Goal: Task Accomplishment & Management: Use online tool/utility

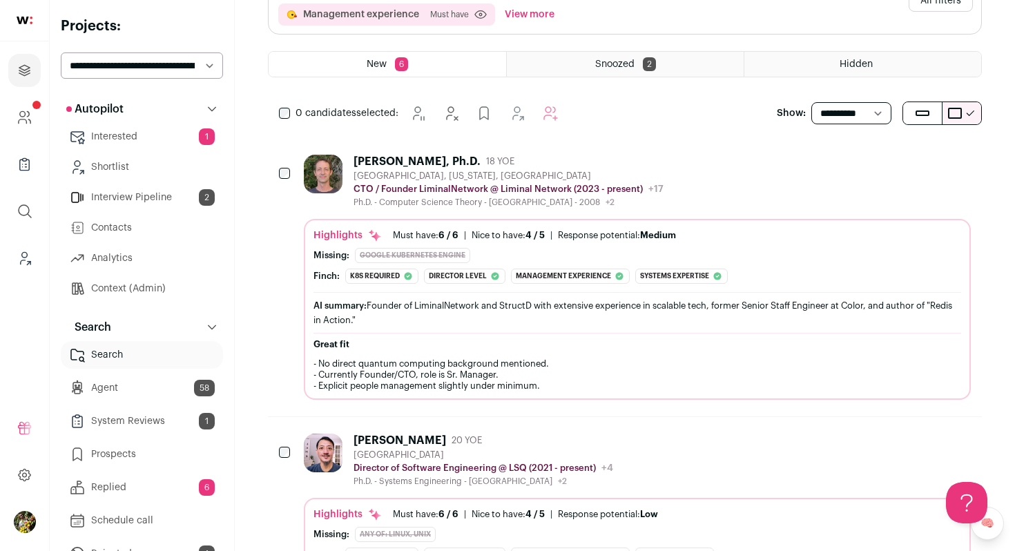
scroll to position [199, 0]
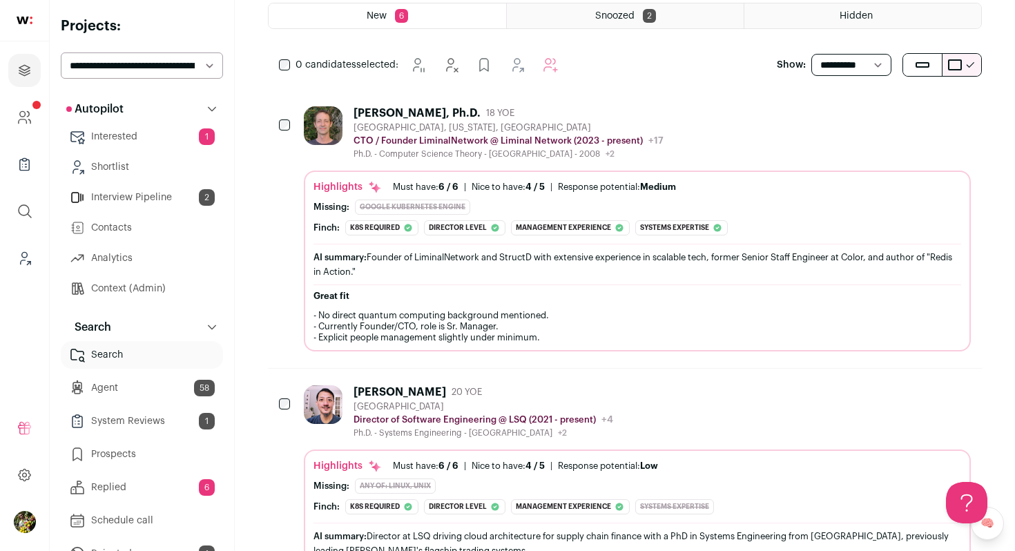
click at [627, 130] on div "[GEOGRAPHIC_DATA], [US_STATE], [GEOGRAPHIC_DATA]" at bounding box center [508, 127] width 310 height 11
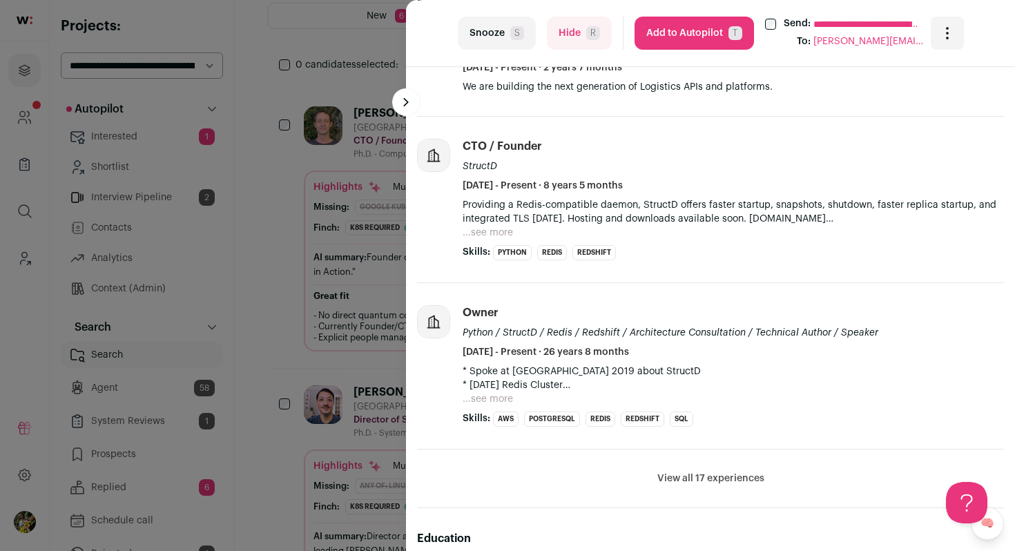
scroll to position [552, 0]
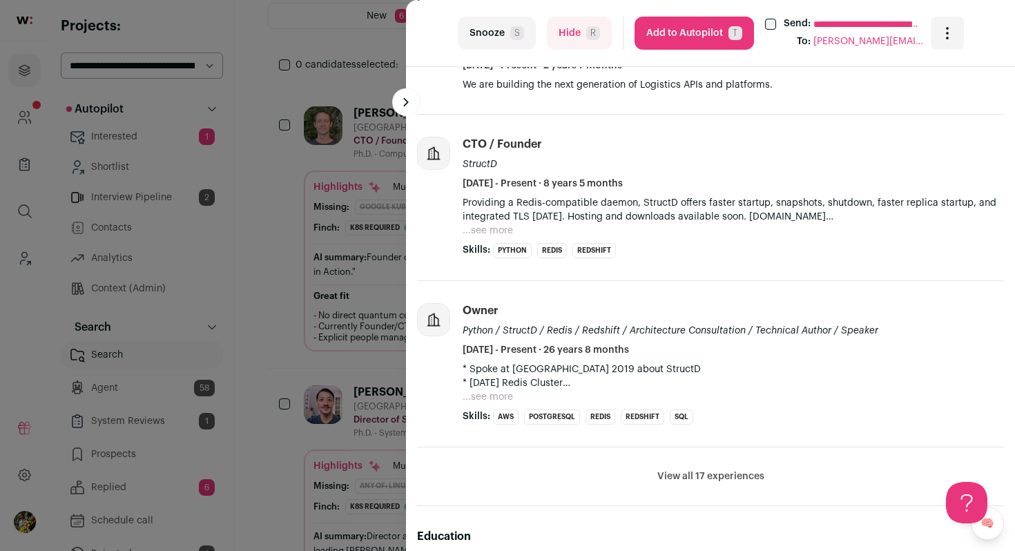
click at [589, 39] on span "R" at bounding box center [593, 33] width 14 height 14
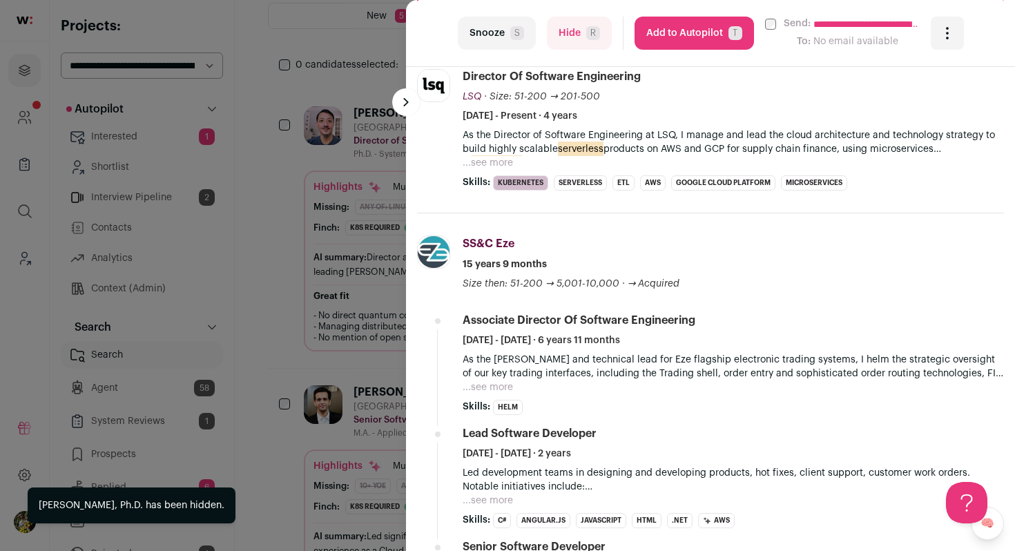
scroll to position [515, 0]
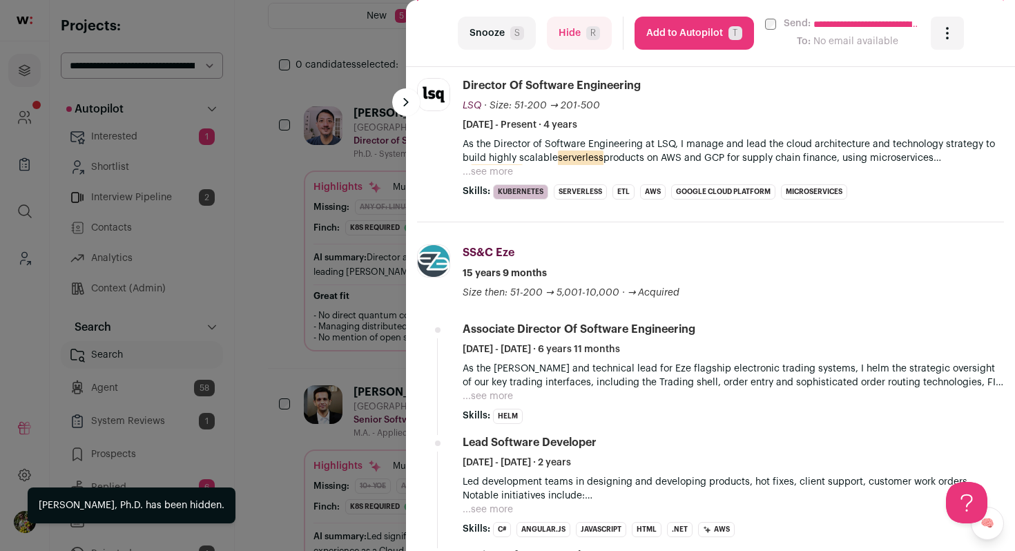
click at [505, 169] on button "...see more" at bounding box center [487, 172] width 50 height 14
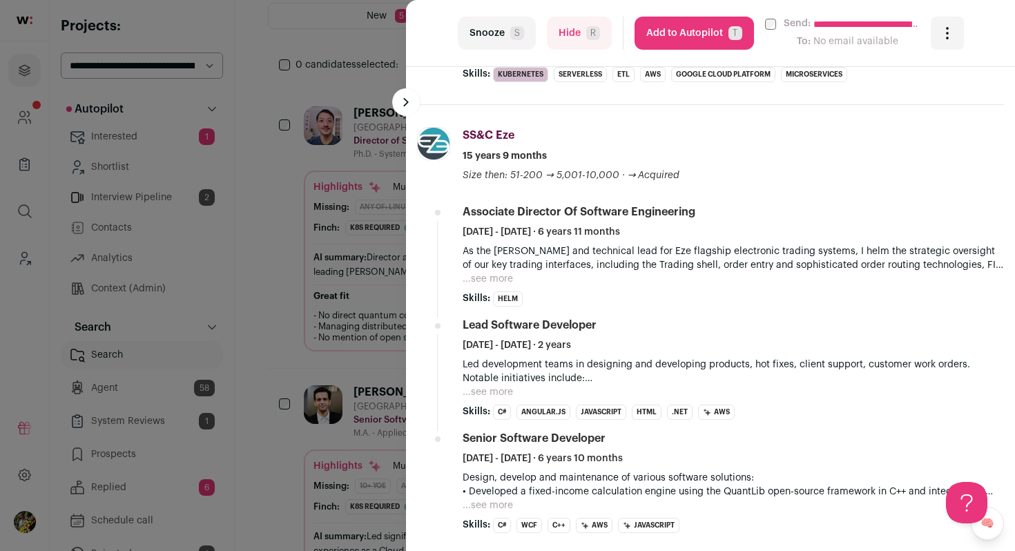
scroll to position [859, 0]
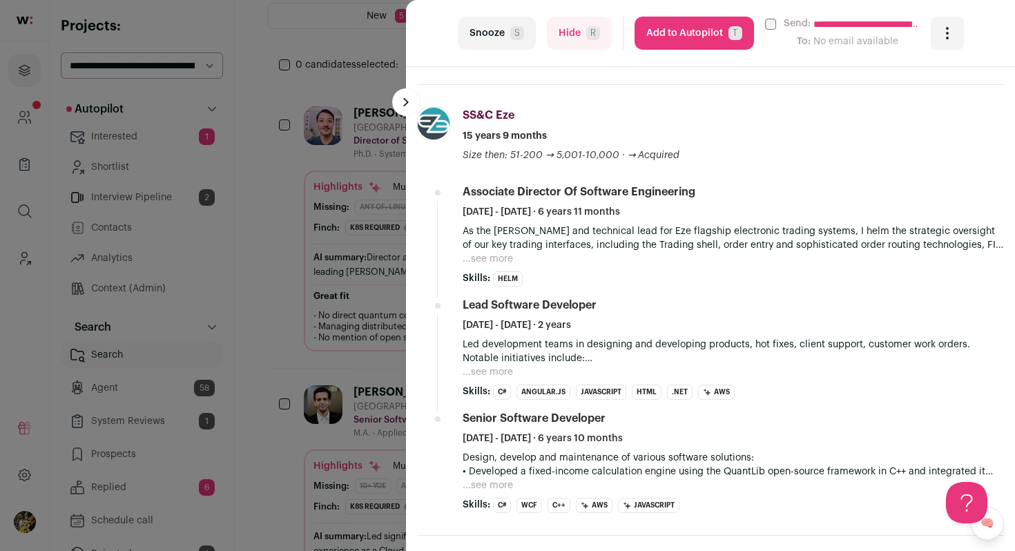
click at [486, 260] on button "...see more" at bounding box center [487, 259] width 50 height 14
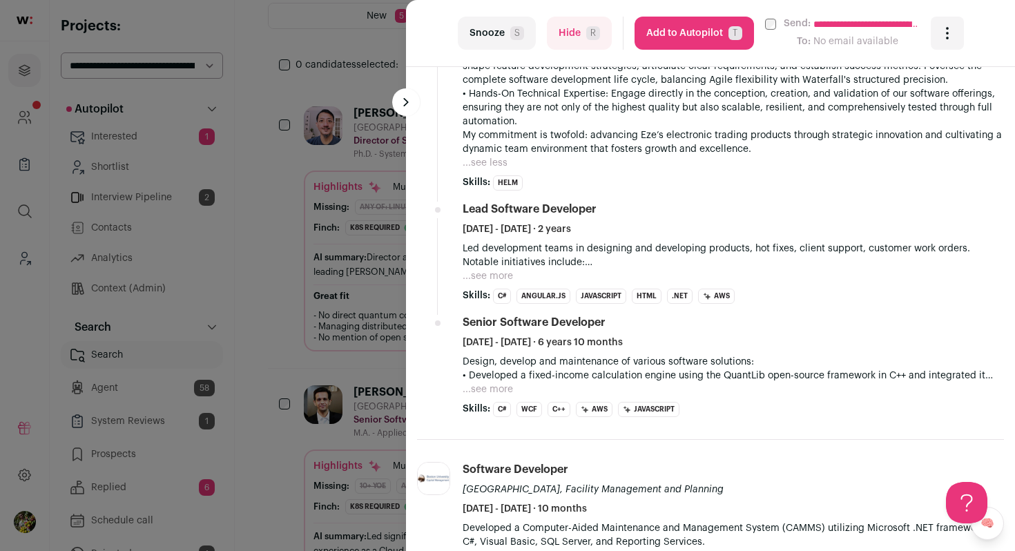
scroll to position [1193, 0]
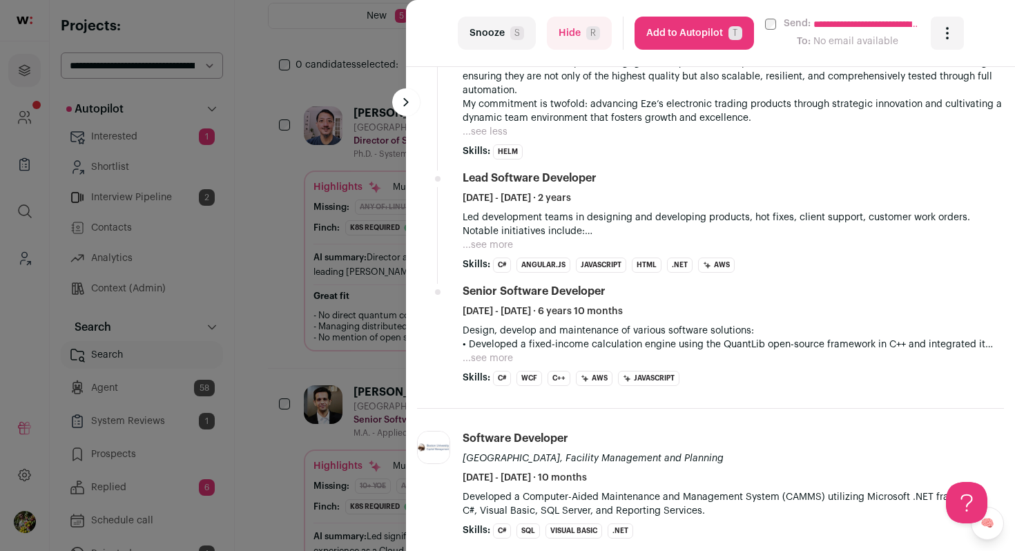
click at [490, 247] on button "...see more" at bounding box center [487, 245] width 50 height 14
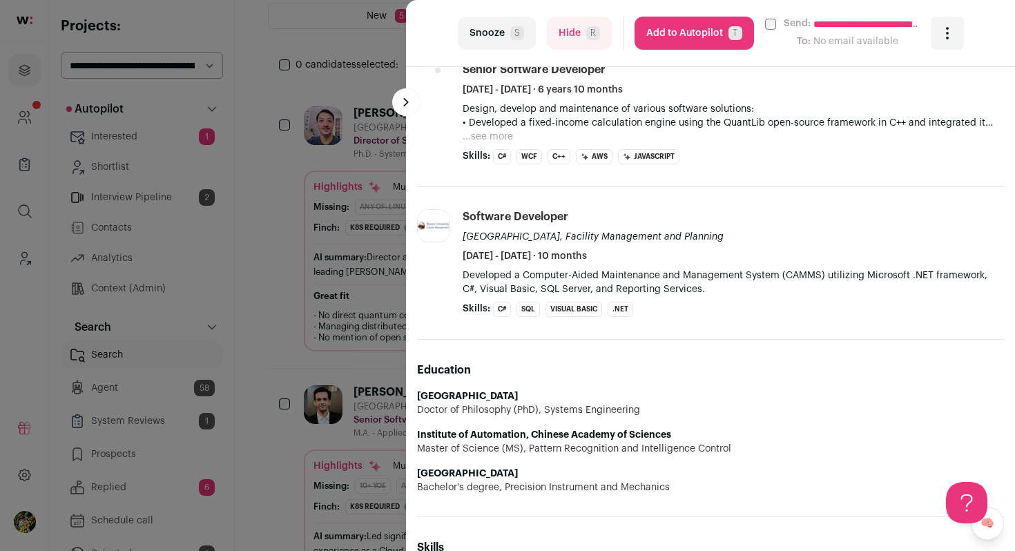
scroll to position [1618, 0]
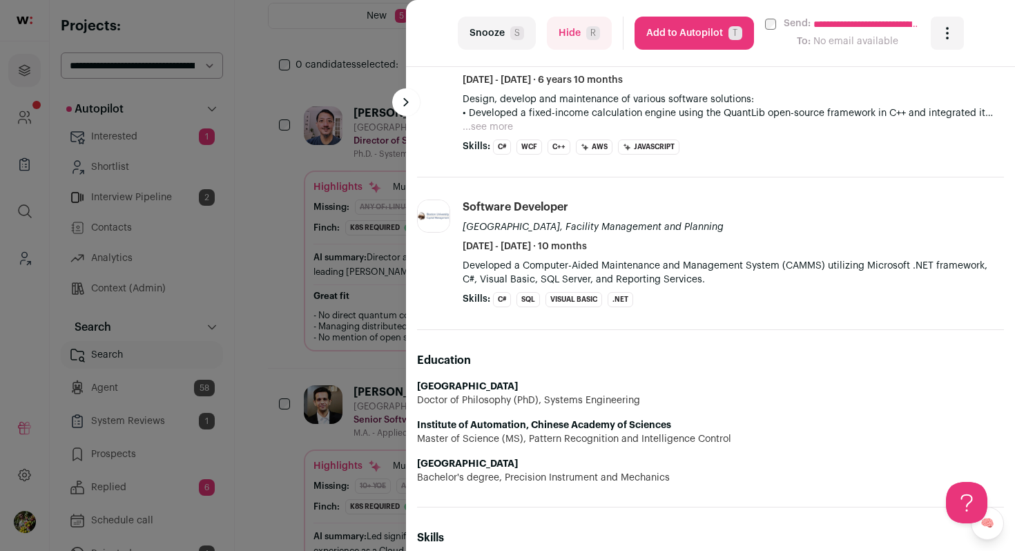
click at [576, 33] on button "Hide R" at bounding box center [579, 33] width 65 height 33
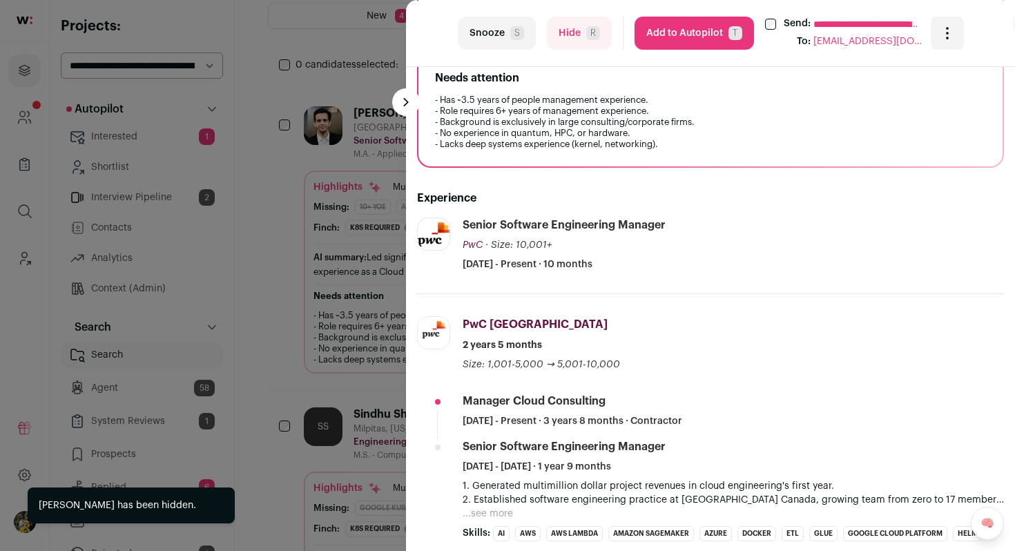
scroll to position [405, 0]
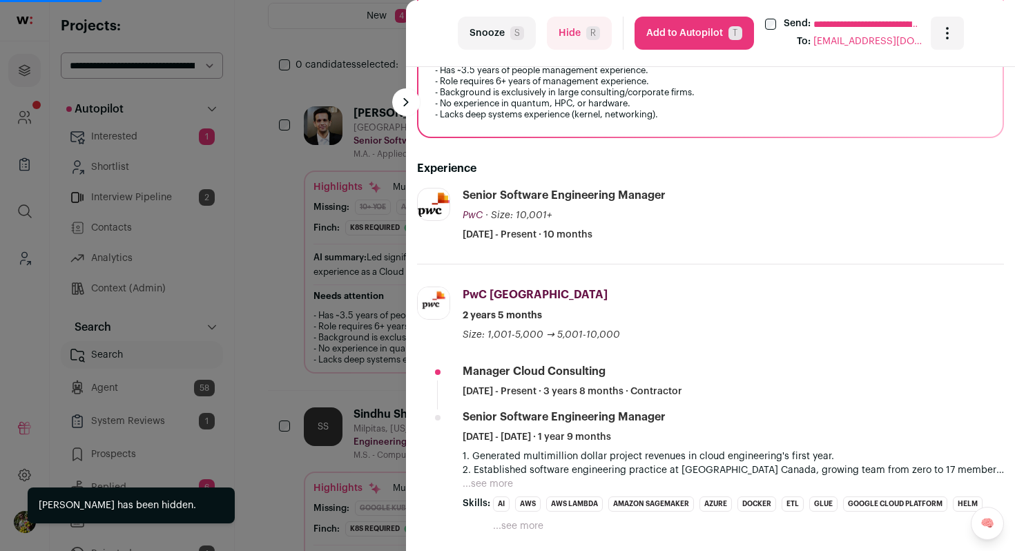
click at [576, 17] on button "Hide R" at bounding box center [579, 33] width 65 height 33
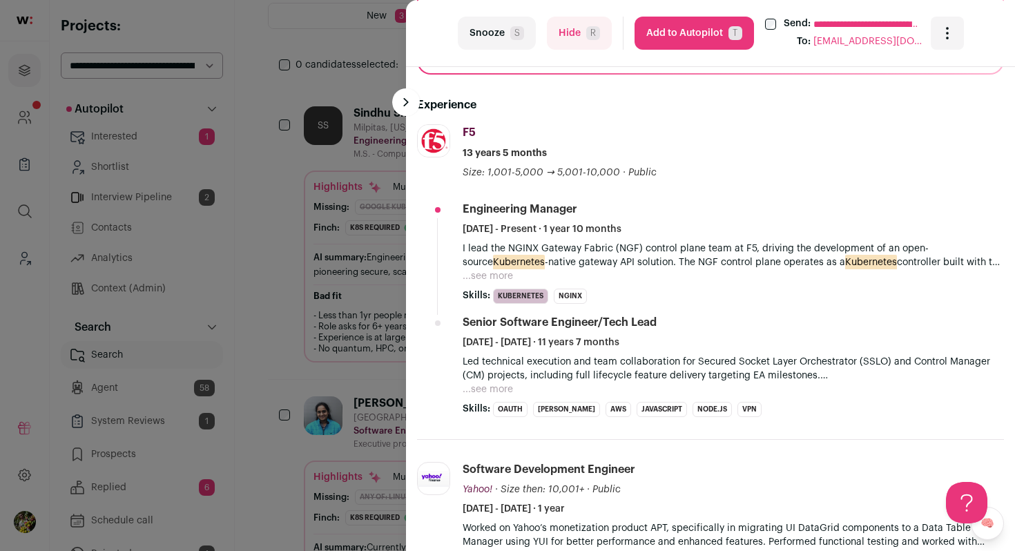
scroll to position [409, 0]
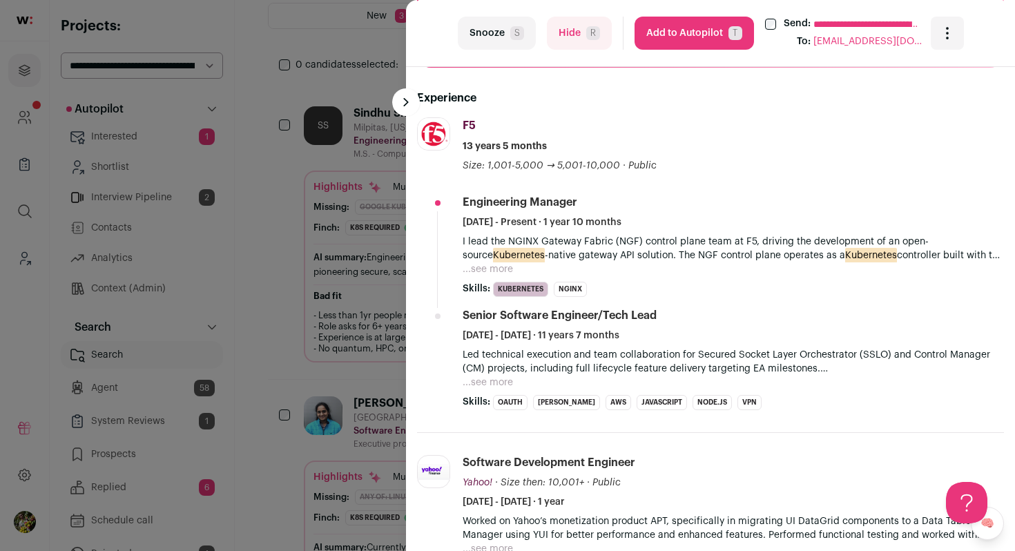
click at [496, 269] on button "...see more" at bounding box center [487, 269] width 50 height 14
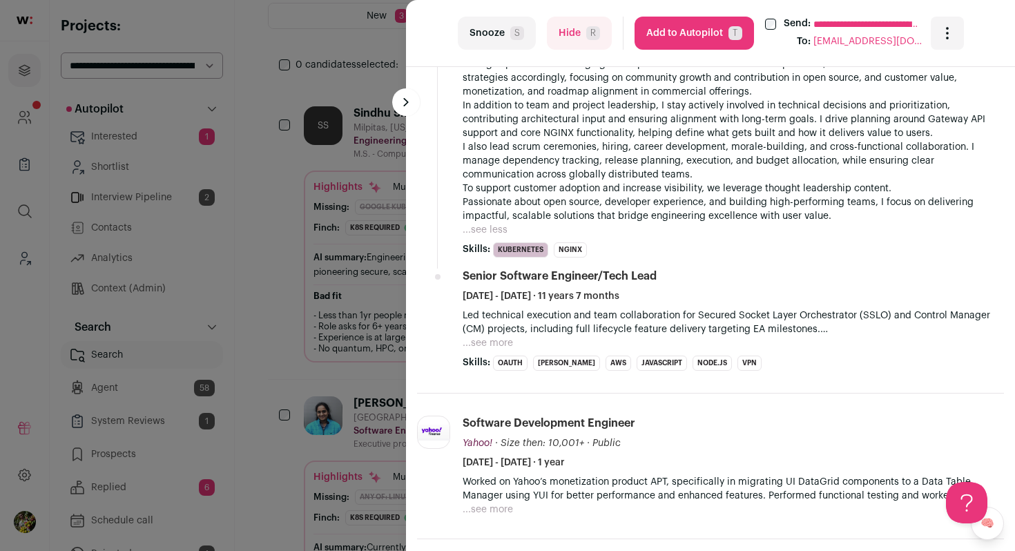
scroll to position [578, 0]
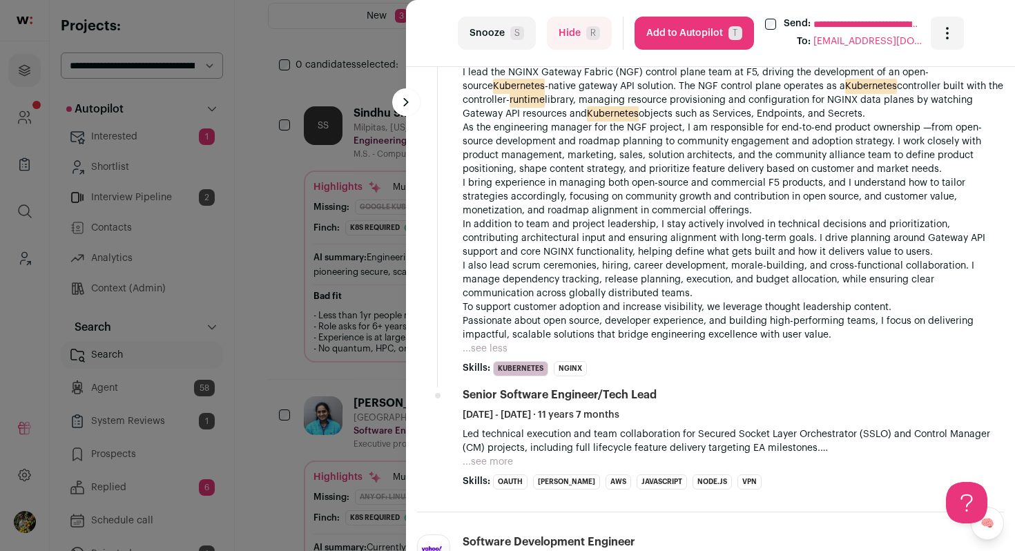
click at [708, 37] on button "Add to Autopilot T" at bounding box center [693, 33] width 119 height 33
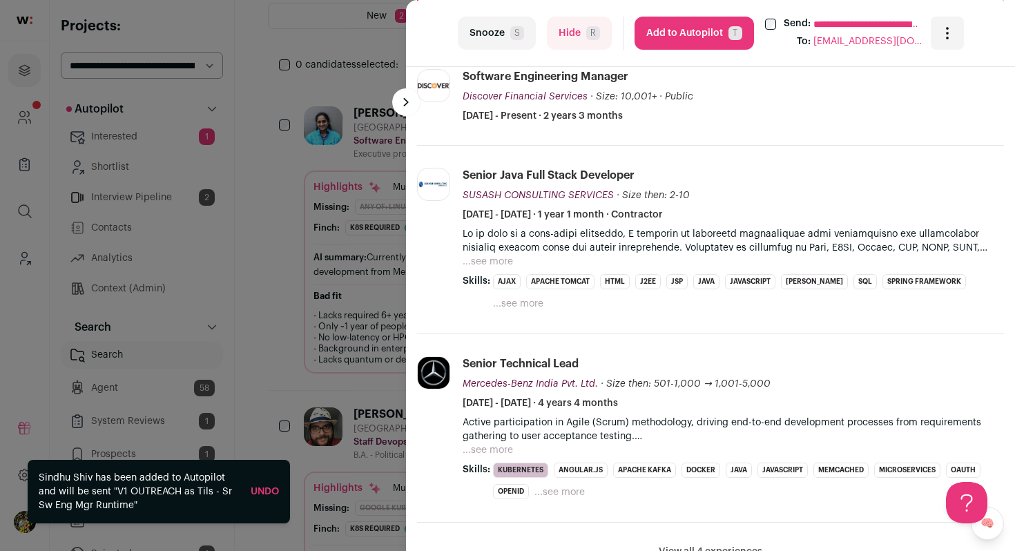
scroll to position [704, 0]
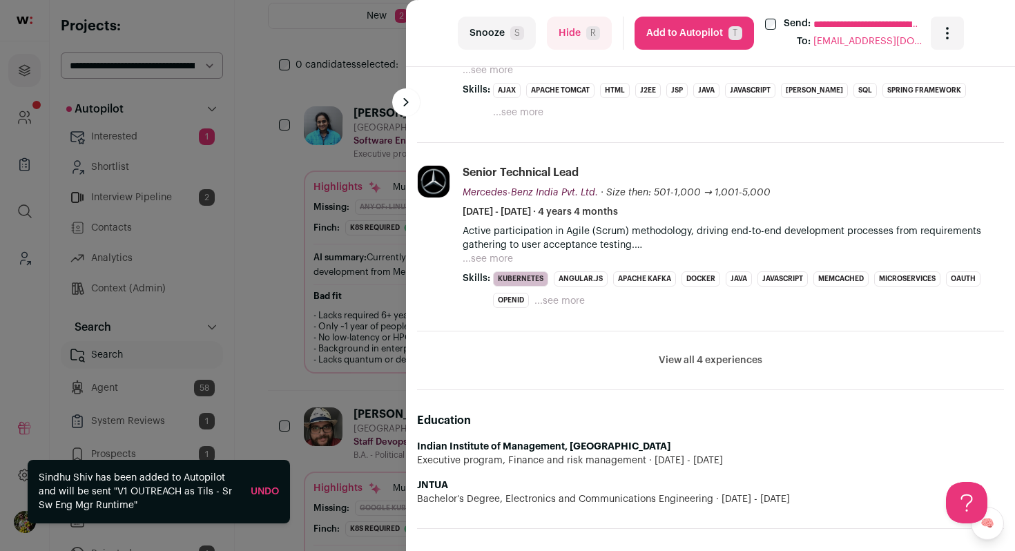
click at [565, 42] on button "Hide R" at bounding box center [579, 33] width 65 height 33
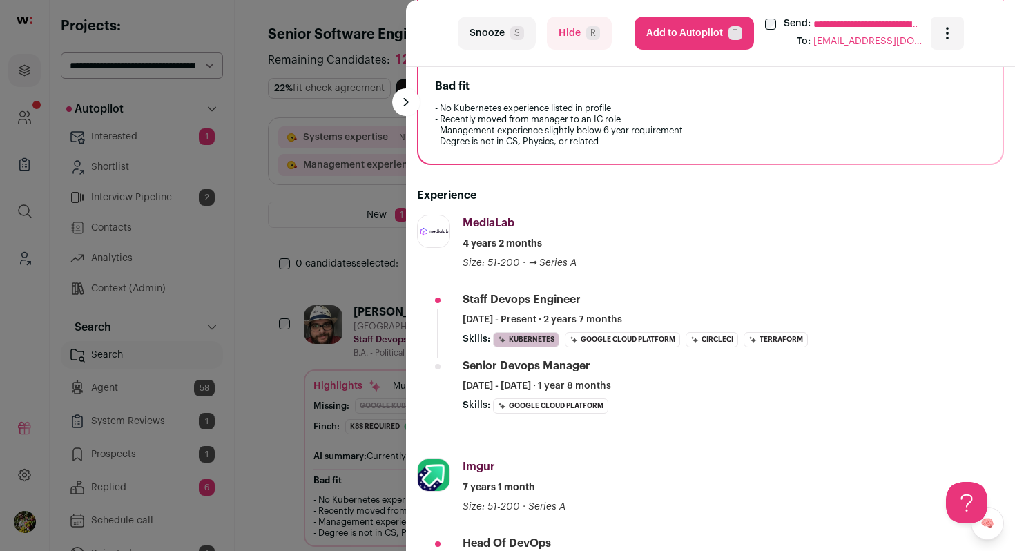
scroll to position [184, 0]
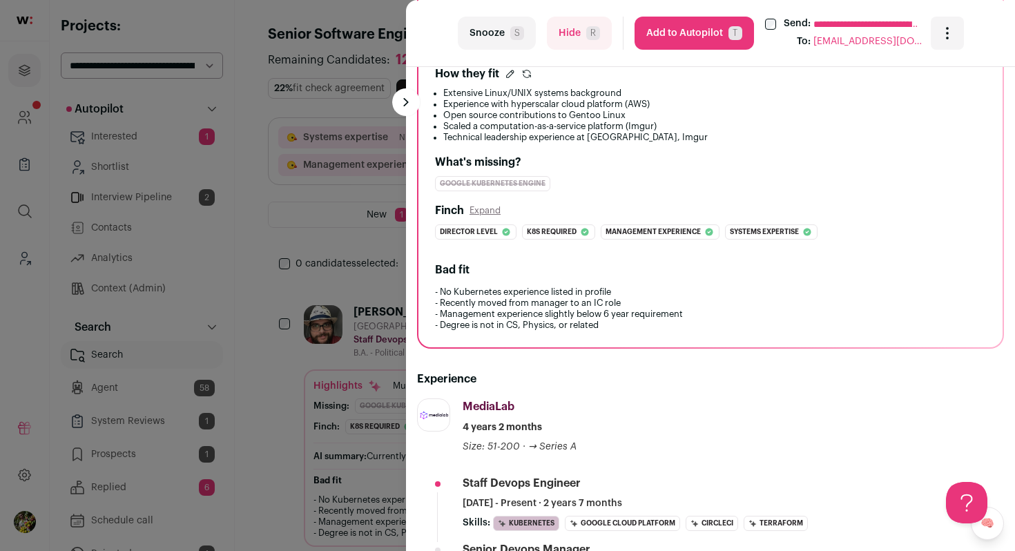
click at [582, 34] on button "Hide R" at bounding box center [579, 33] width 65 height 33
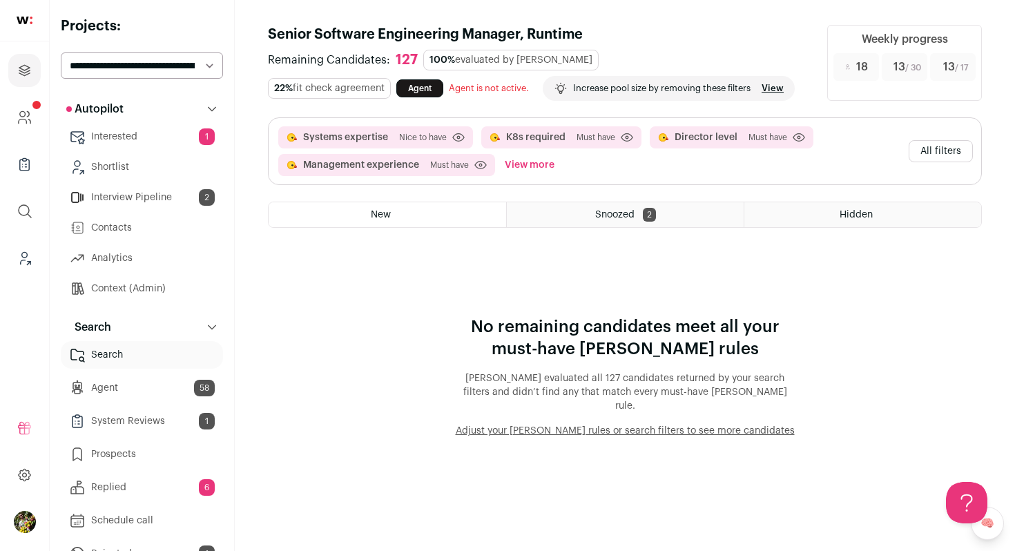
scroll to position [0, 0]
click at [517, 162] on button "View more" at bounding box center [529, 165] width 55 height 22
